Goal: Task Accomplishment & Management: Manage account settings

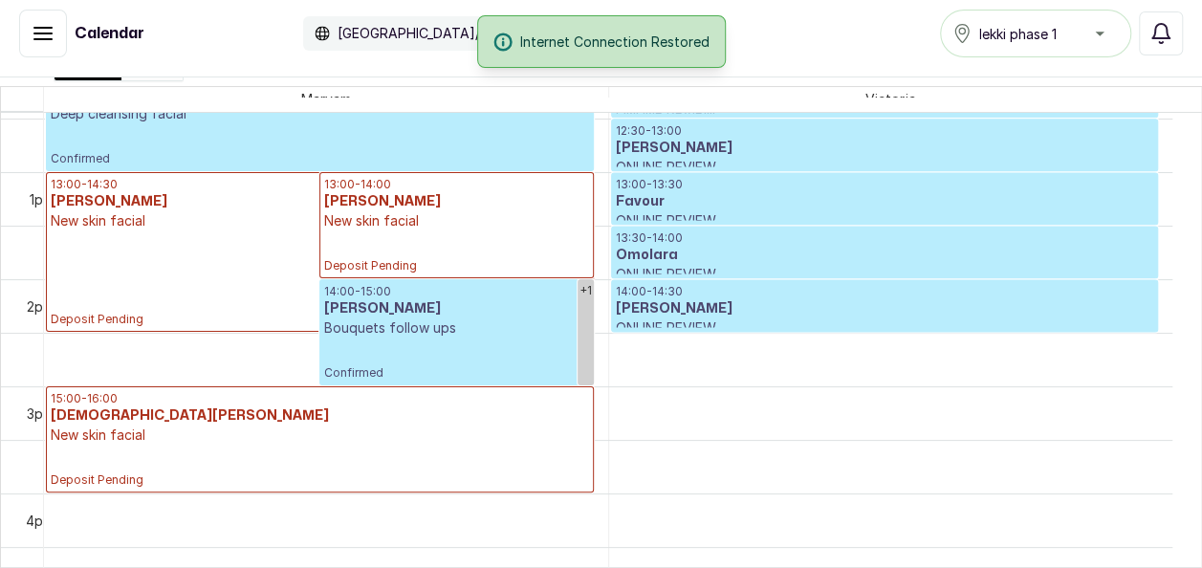
scroll to position [1333, 0]
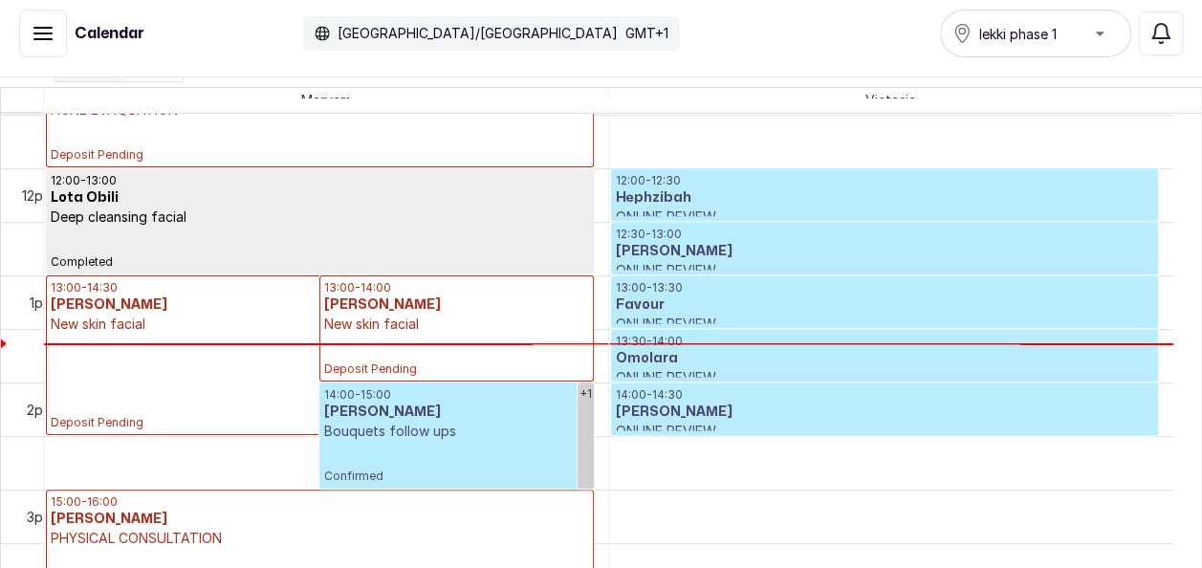
scroll to position [1247, 0]
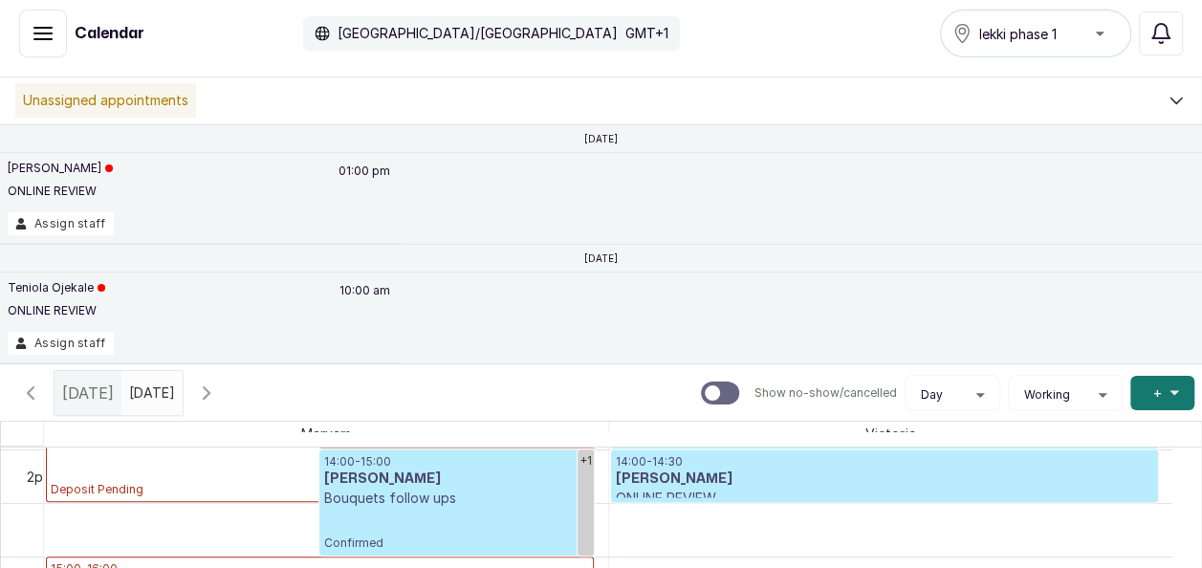
click at [229, 383] on button "Show no-show/cancelled" at bounding box center [207, 393] width 46 height 46
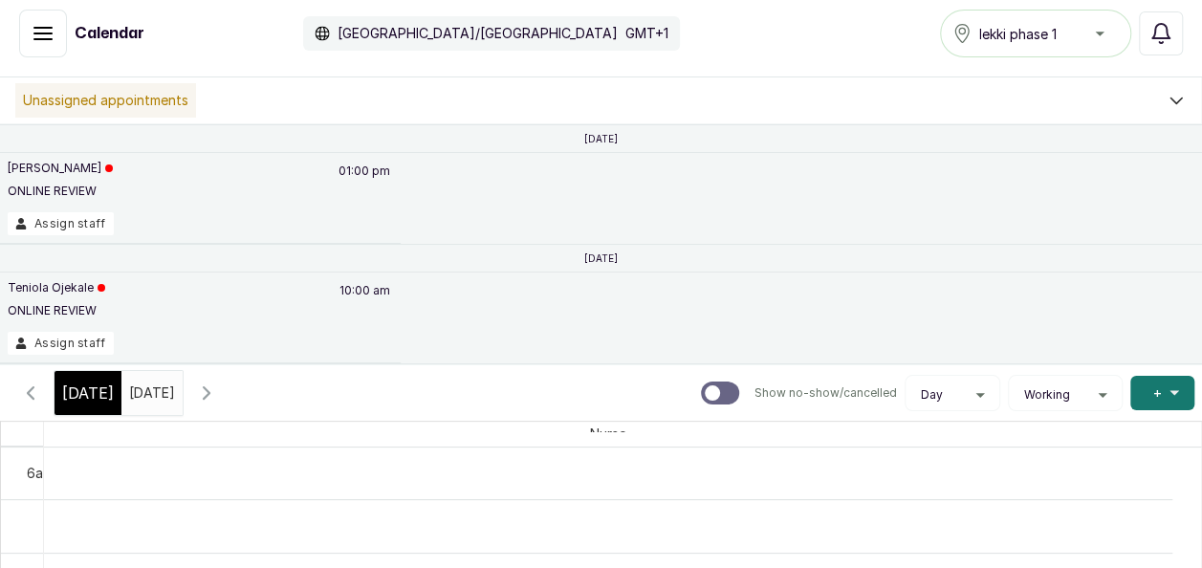
click at [27, 387] on icon "button" at bounding box center [30, 392] width 23 height 23
click at [23, 387] on icon "button" at bounding box center [30, 392] width 23 height 23
